Goal: Book appointment/travel/reservation

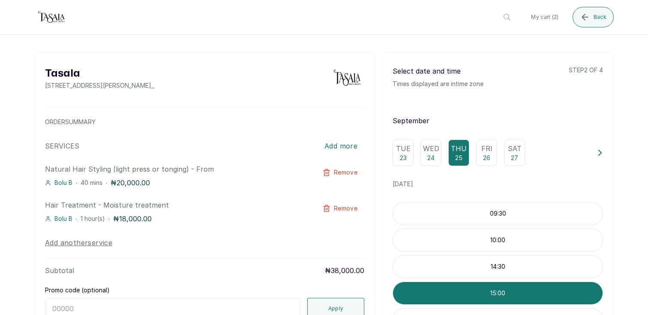
click at [515, 218] on div "09:30" at bounding box center [497, 213] width 210 height 23
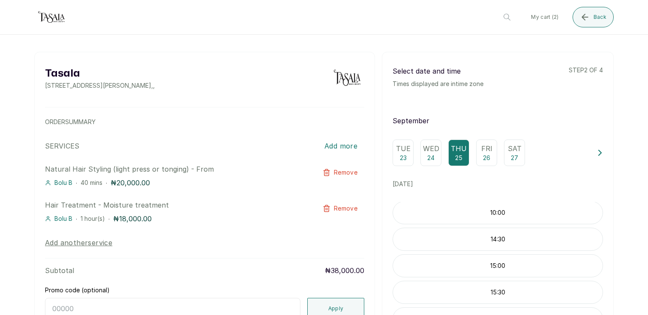
scroll to position [85, 0]
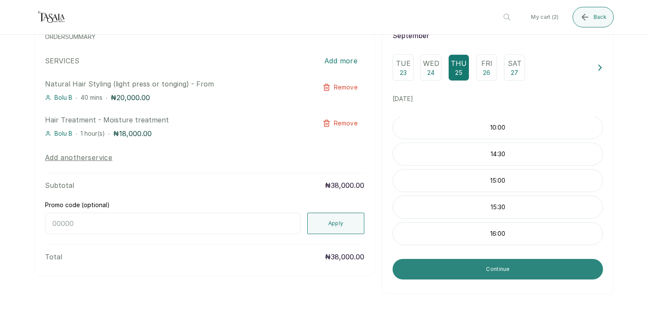
click at [488, 275] on button "Continue" at bounding box center [497, 269] width 210 height 21
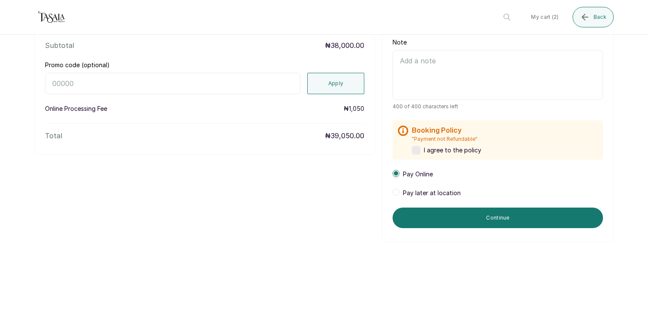
scroll to position [0, 0]
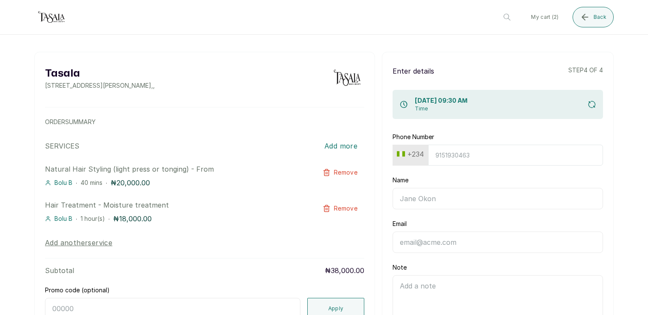
click at [59, 18] on img at bounding box center [51, 17] width 34 height 17
click at [45, 15] on img at bounding box center [51, 17] width 34 height 17
click at [591, 19] on button "Back" at bounding box center [592, 17] width 41 height 21
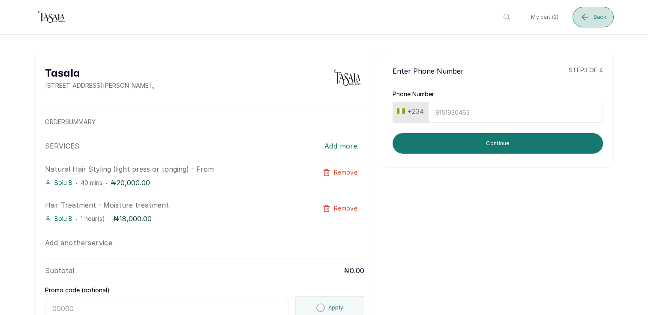
click at [591, 19] on button "Back" at bounding box center [592, 17] width 41 height 21
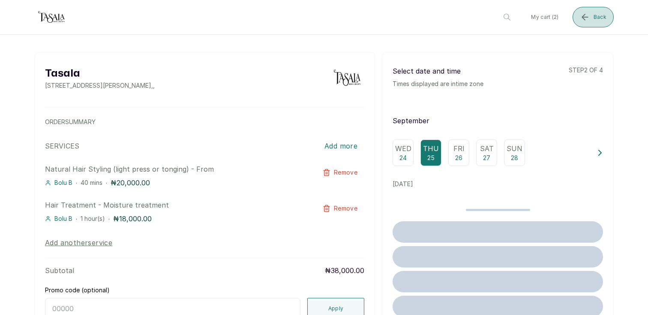
click at [591, 19] on button "Back" at bounding box center [592, 17] width 41 height 21
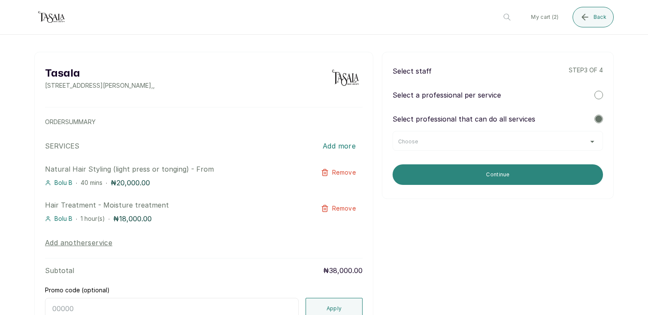
click at [558, 180] on button "Continue" at bounding box center [497, 174] width 210 height 21
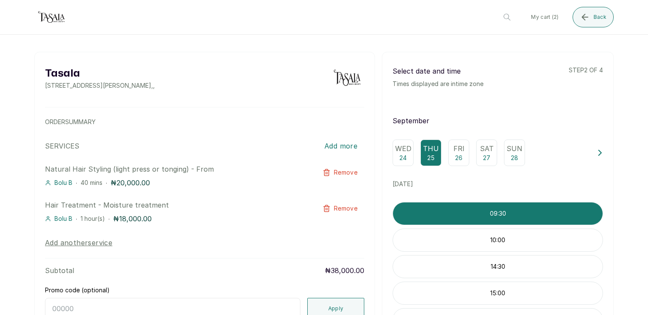
click at [497, 218] on div "09:30" at bounding box center [497, 213] width 210 height 23
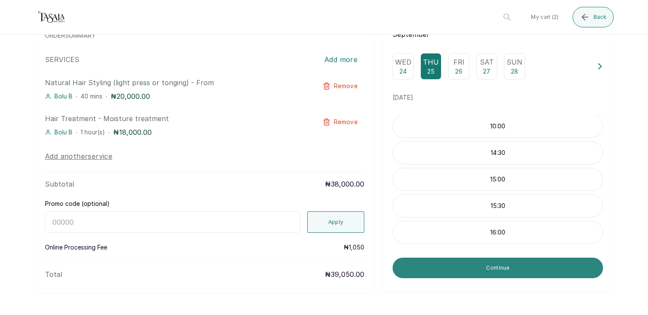
click at [489, 270] on button "Continue" at bounding box center [497, 268] width 210 height 21
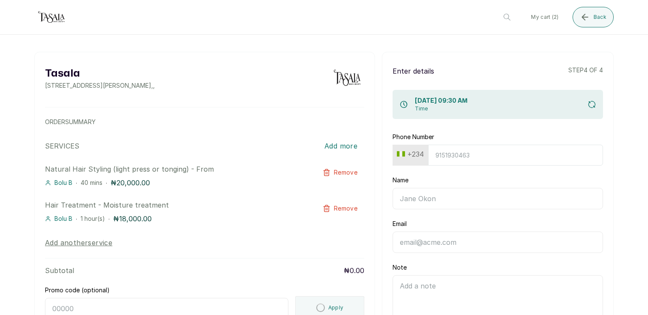
scroll to position [0, 0]
click at [59, 183] on span "Bolu B" at bounding box center [63, 183] width 18 height 9
click at [597, 14] on span "Back" at bounding box center [599, 17] width 13 height 7
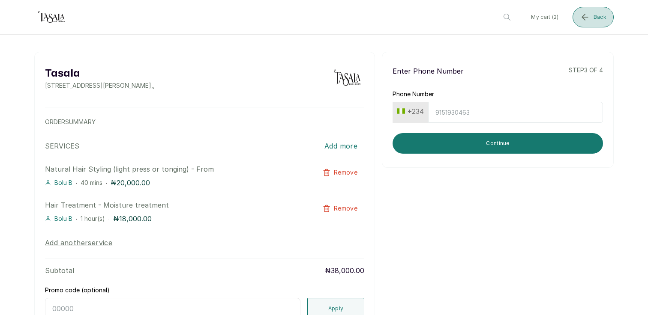
click at [597, 14] on span "Back" at bounding box center [599, 17] width 13 height 7
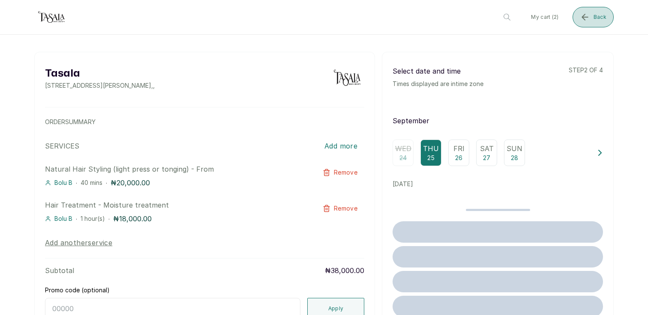
click at [597, 14] on span "Back" at bounding box center [599, 17] width 13 height 7
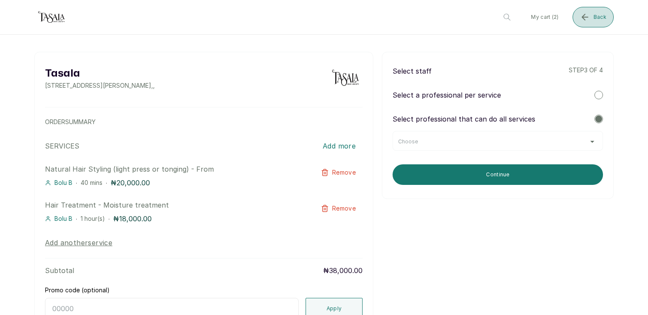
click at [597, 14] on span "Back" at bounding box center [599, 17] width 13 height 7
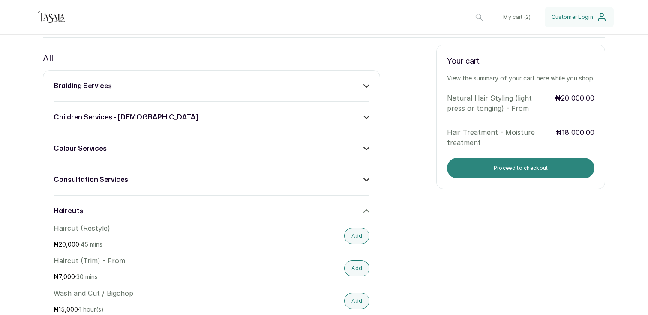
click at [548, 168] on button "Proceed to checkout" at bounding box center [520, 168] width 147 height 21
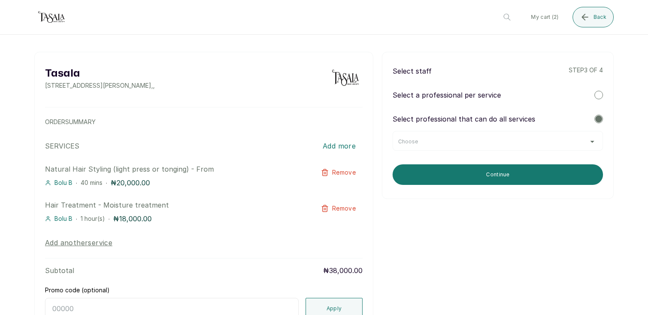
click at [548, 167] on button "Continue" at bounding box center [497, 174] width 210 height 21
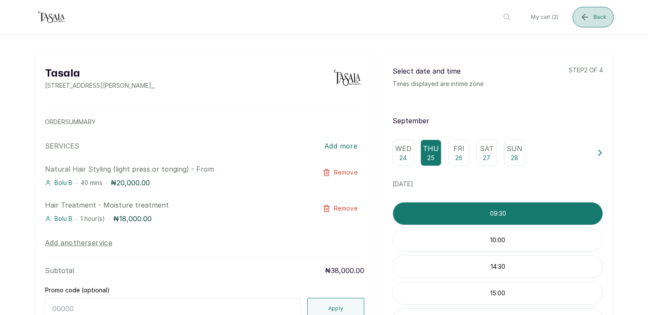
click at [589, 21] on icon "submit" at bounding box center [584, 17] width 10 height 10
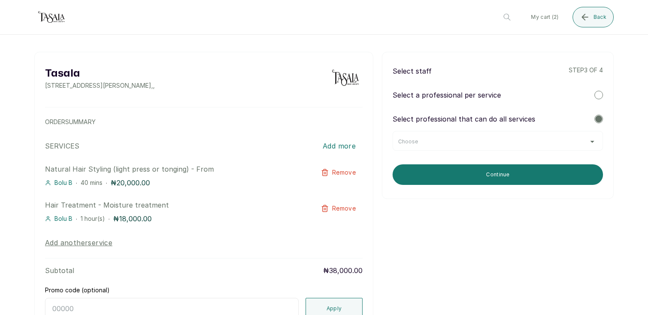
click at [540, 138] on div "Choose" at bounding box center [497, 141] width 199 height 7
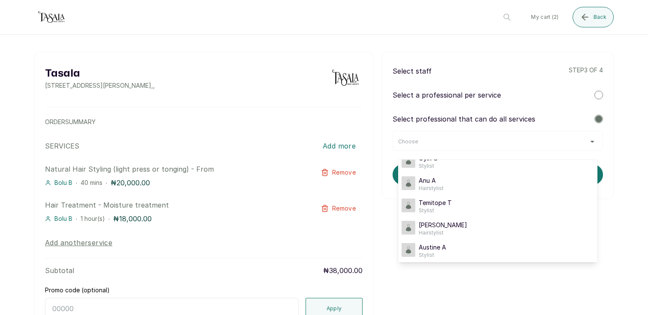
scroll to position [82, 0]
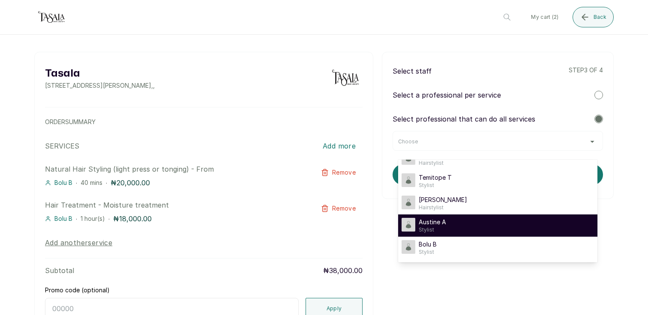
click at [485, 227] on div "Austine A Stylist" at bounding box center [497, 225] width 192 height 15
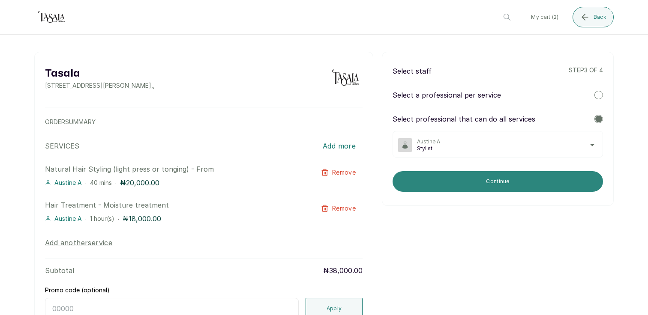
click at [525, 176] on button "Continue" at bounding box center [497, 181] width 210 height 21
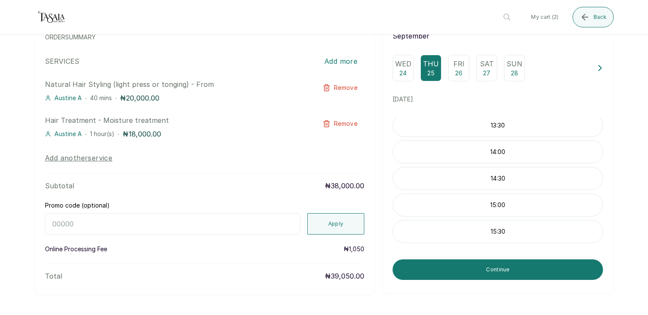
scroll to position [240, 0]
click at [595, 19] on span "Back" at bounding box center [599, 17] width 13 height 7
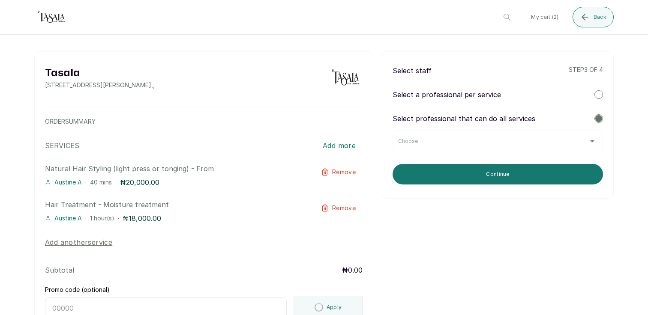
scroll to position [0, 0]
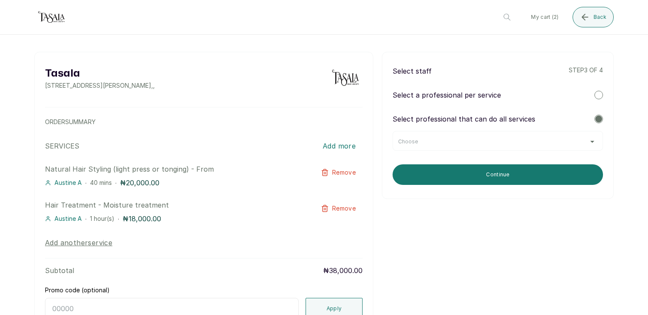
click at [556, 139] on div "Choose" at bounding box center [497, 141] width 199 height 7
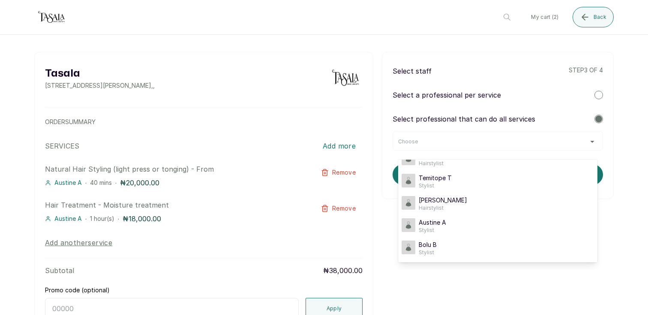
scroll to position [82, 0]
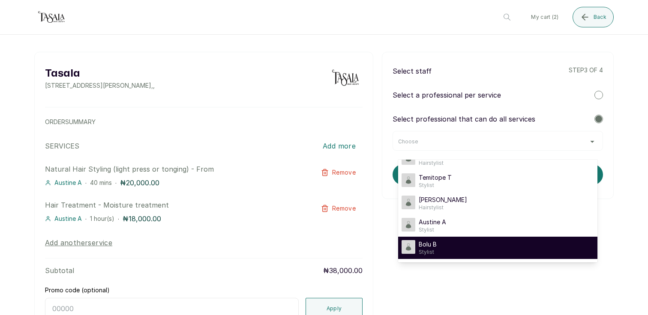
click at [488, 247] on div "Bolu B Stylist" at bounding box center [497, 247] width 192 height 15
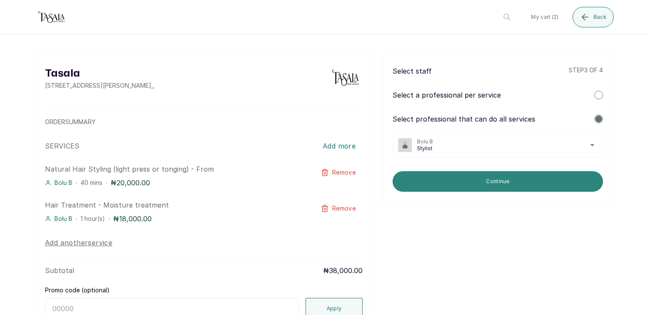
click at [514, 185] on button "Continue" at bounding box center [497, 181] width 210 height 21
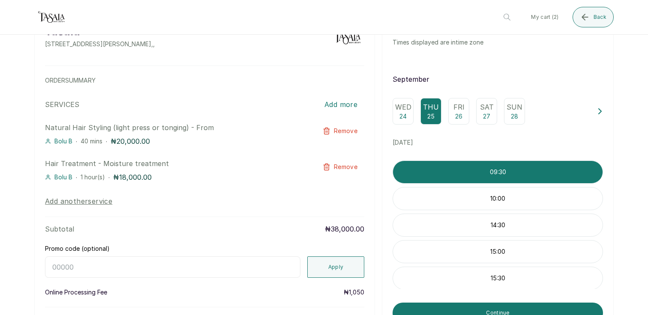
scroll to position [87, 0]
